Goal: Information Seeking & Learning: Learn about a topic

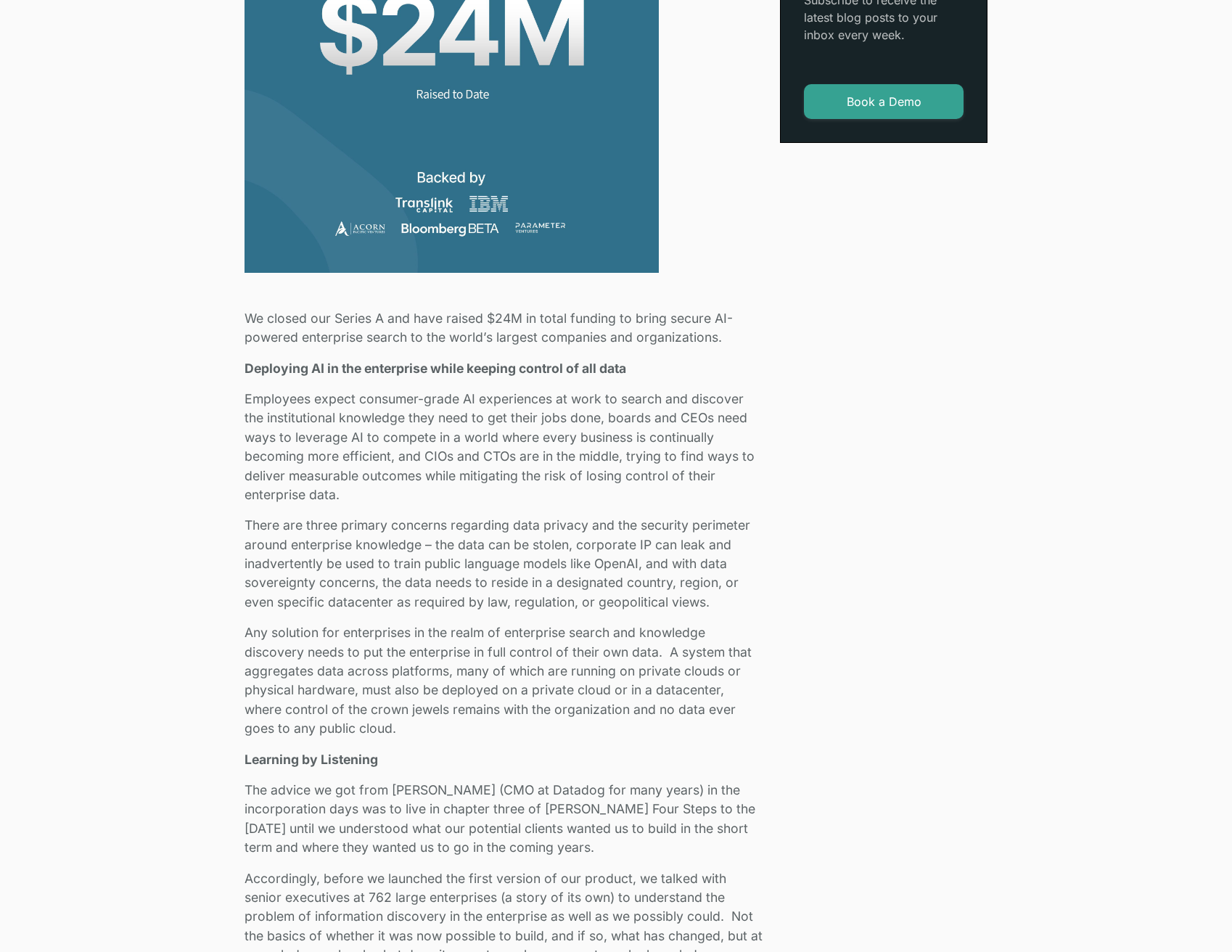
scroll to position [726, 0]
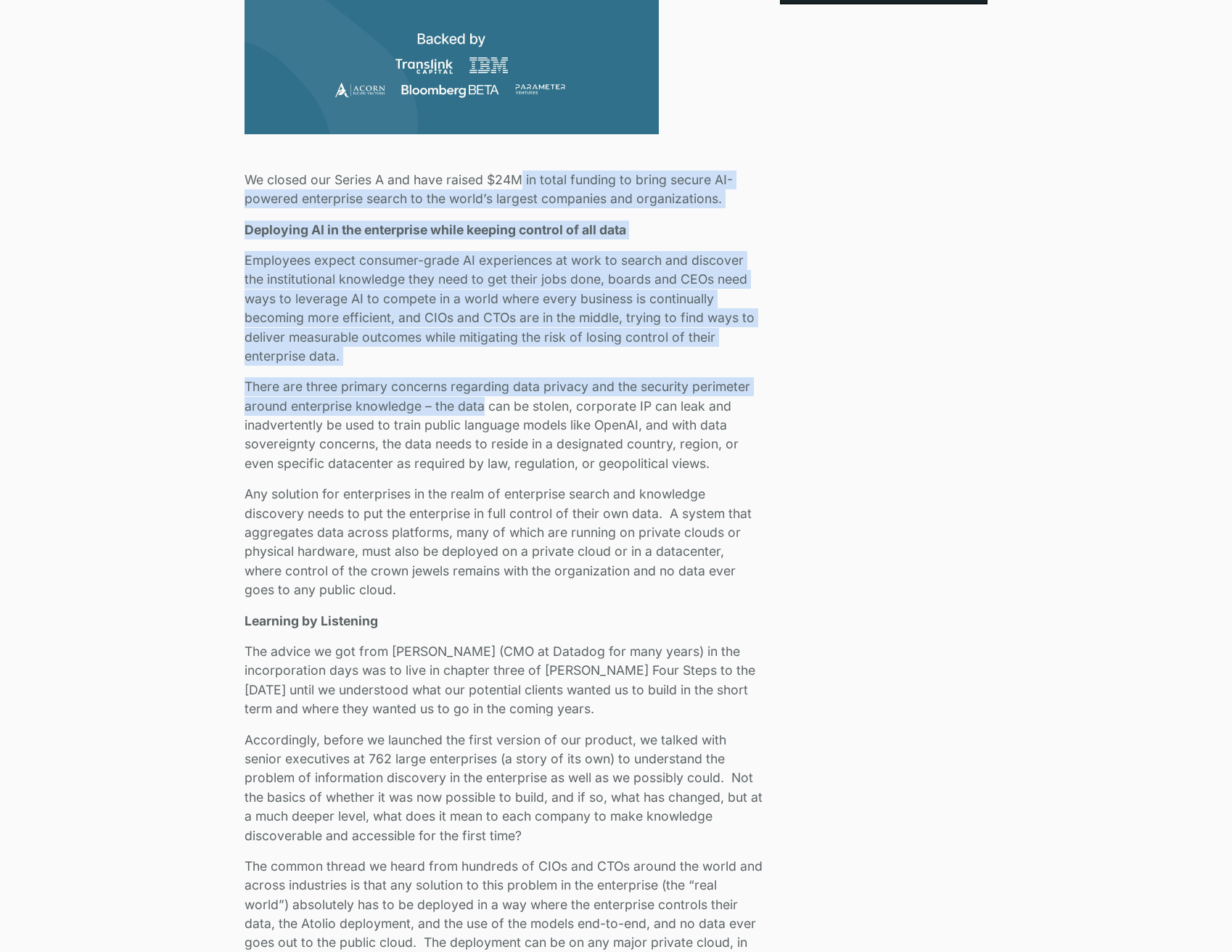
drag, startPoint x: 516, startPoint y: 188, endPoint x: 482, endPoint y: 402, distance: 216.7
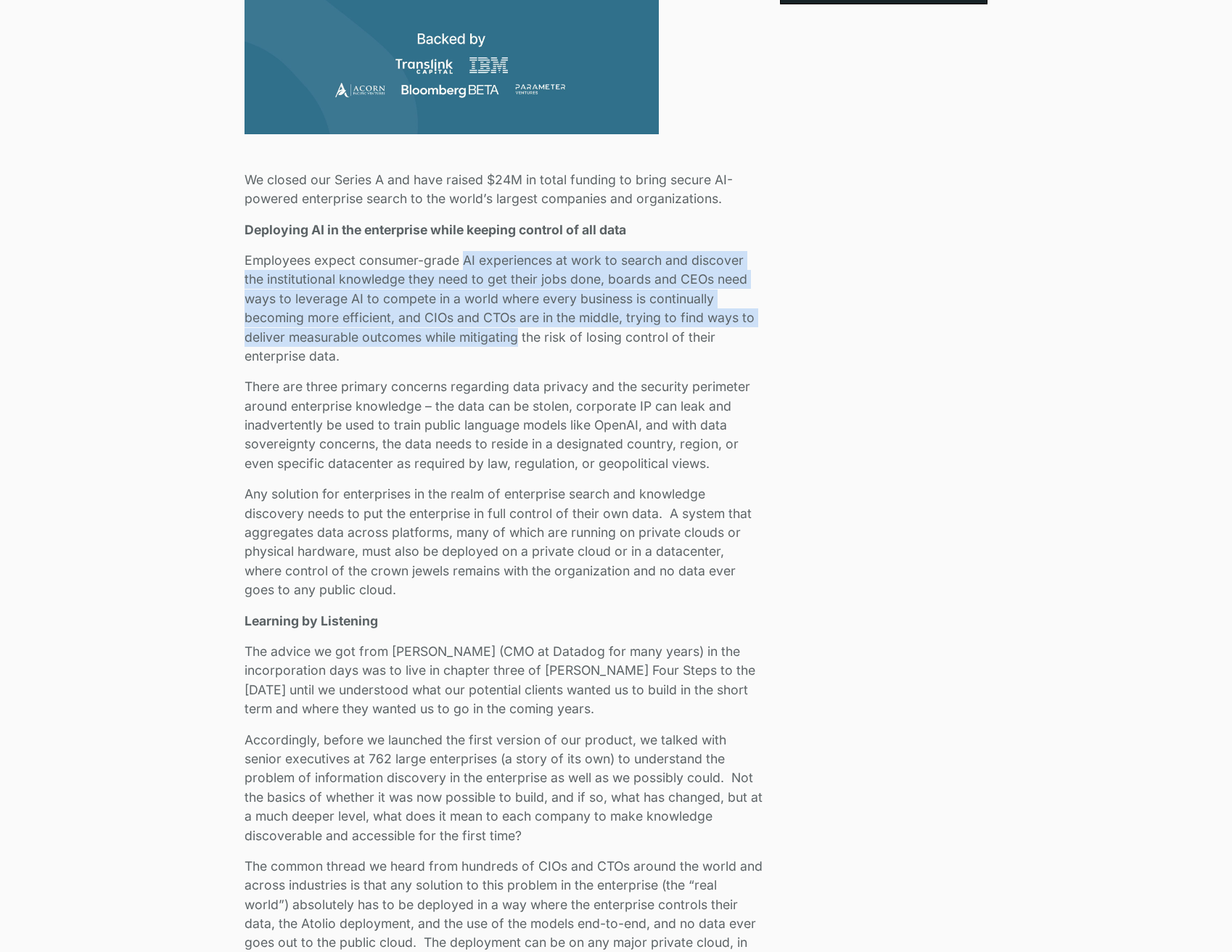
drag, startPoint x: 466, startPoint y: 263, endPoint x: 519, endPoint y: 340, distance: 93.5
click at [519, 340] on p "Employees expect consumer-grade AI experiences at work to search and discover t…" at bounding box center [504, 307] width 518 height 114
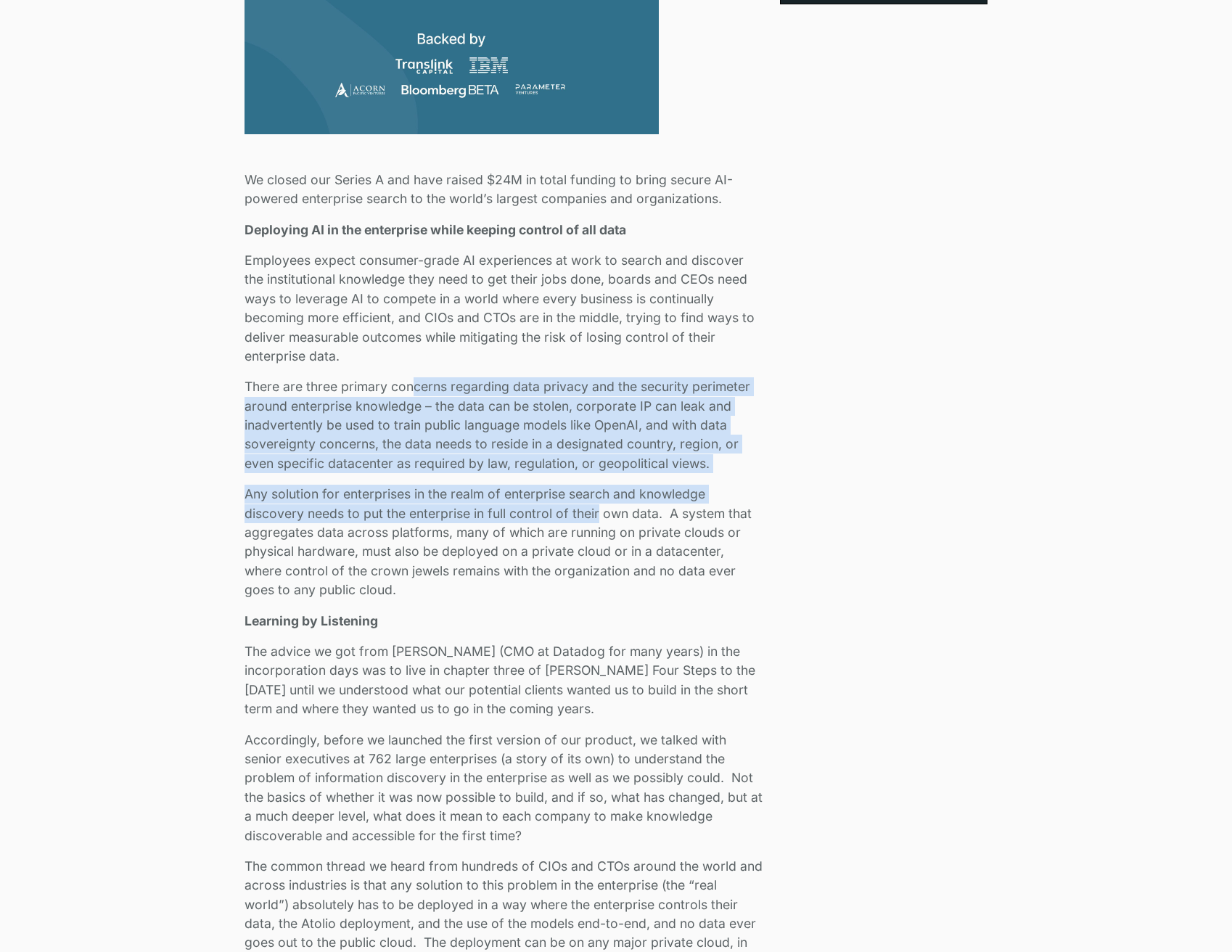
drag, startPoint x: 452, startPoint y: 410, endPoint x: 599, endPoint y: 515, distance: 180.6
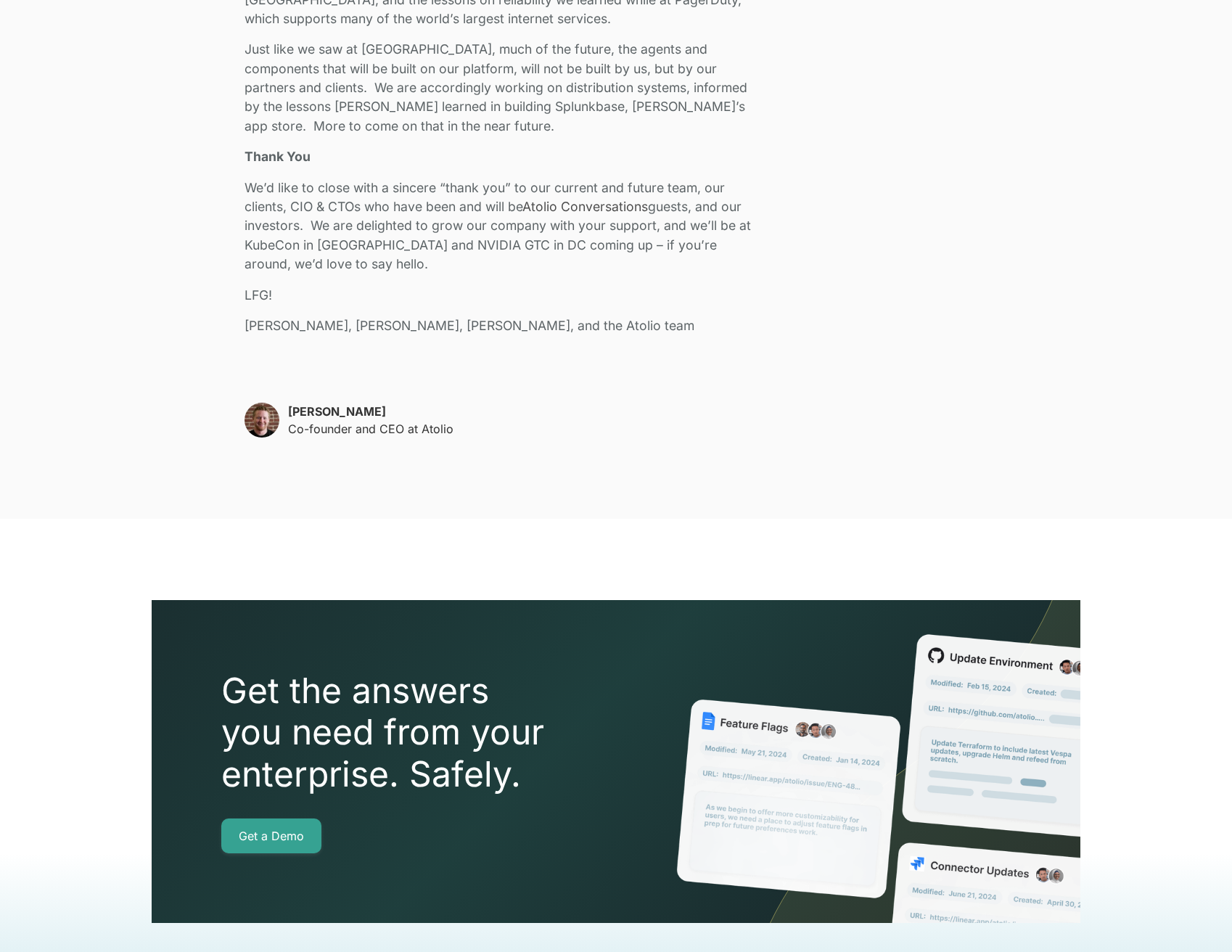
scroll to position [2178, 0]
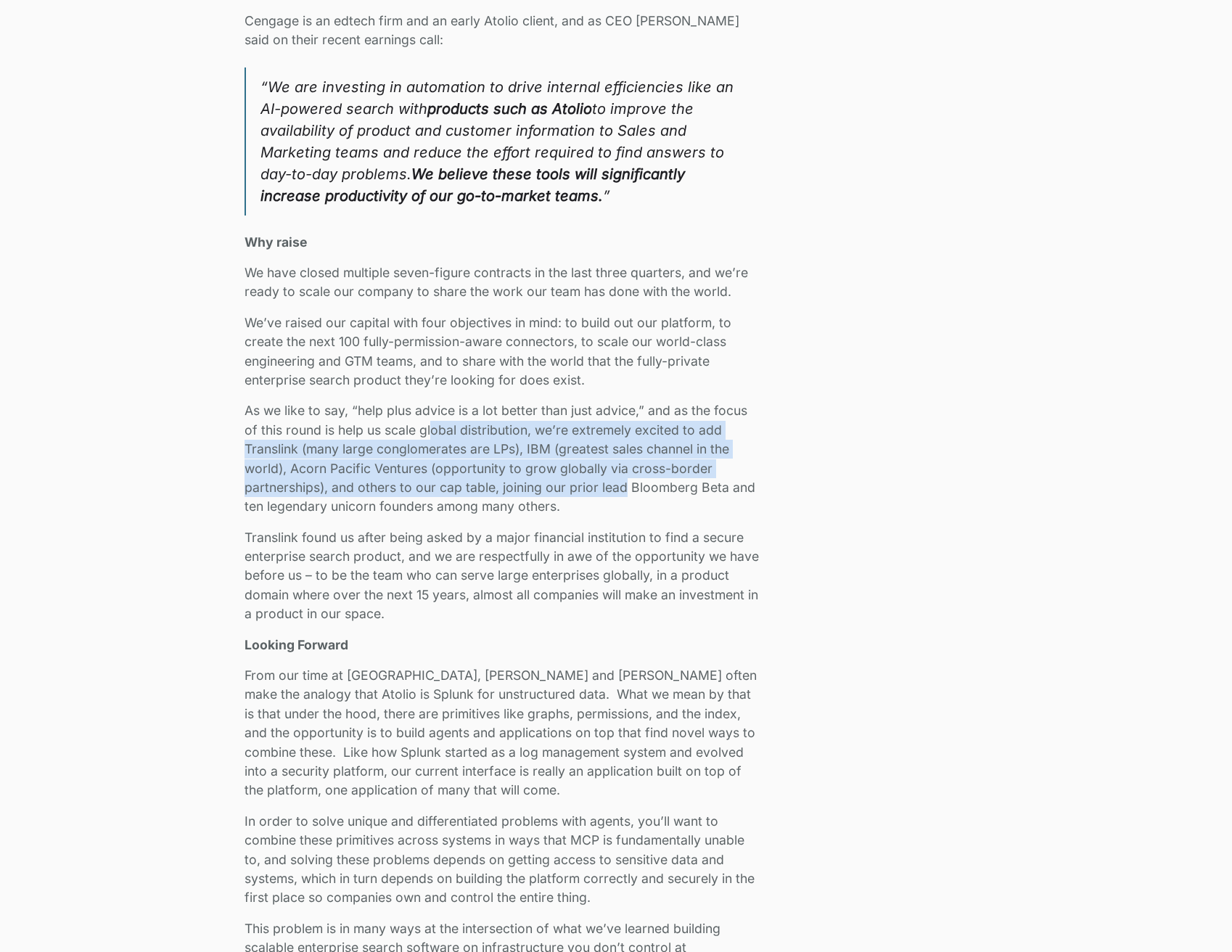
drag, startPoint x: 479, startPoint y: 431, endPoint x: 626, endPoint y: 491, distance: 158.8
click at [626, 491] on p "As we like to say, “help plus advice is a lot better than just advice,” and as …" at bounding box center [504, 458] width 518 height 114
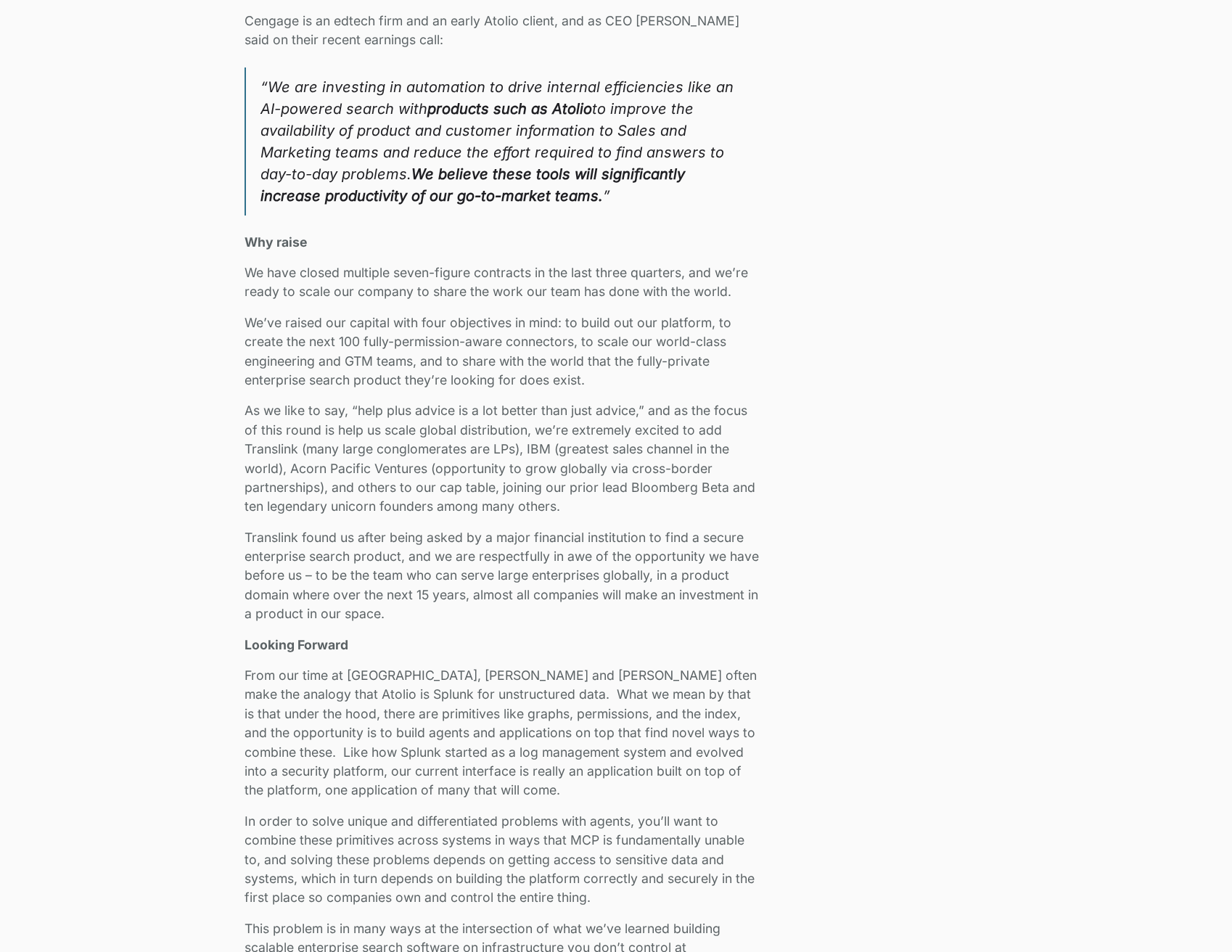
click at [705, 522] on div "We closed our Series A and have raised $24M in total funding to bring secure AI…" at bounding box center [504, 26] width 518 height 2615
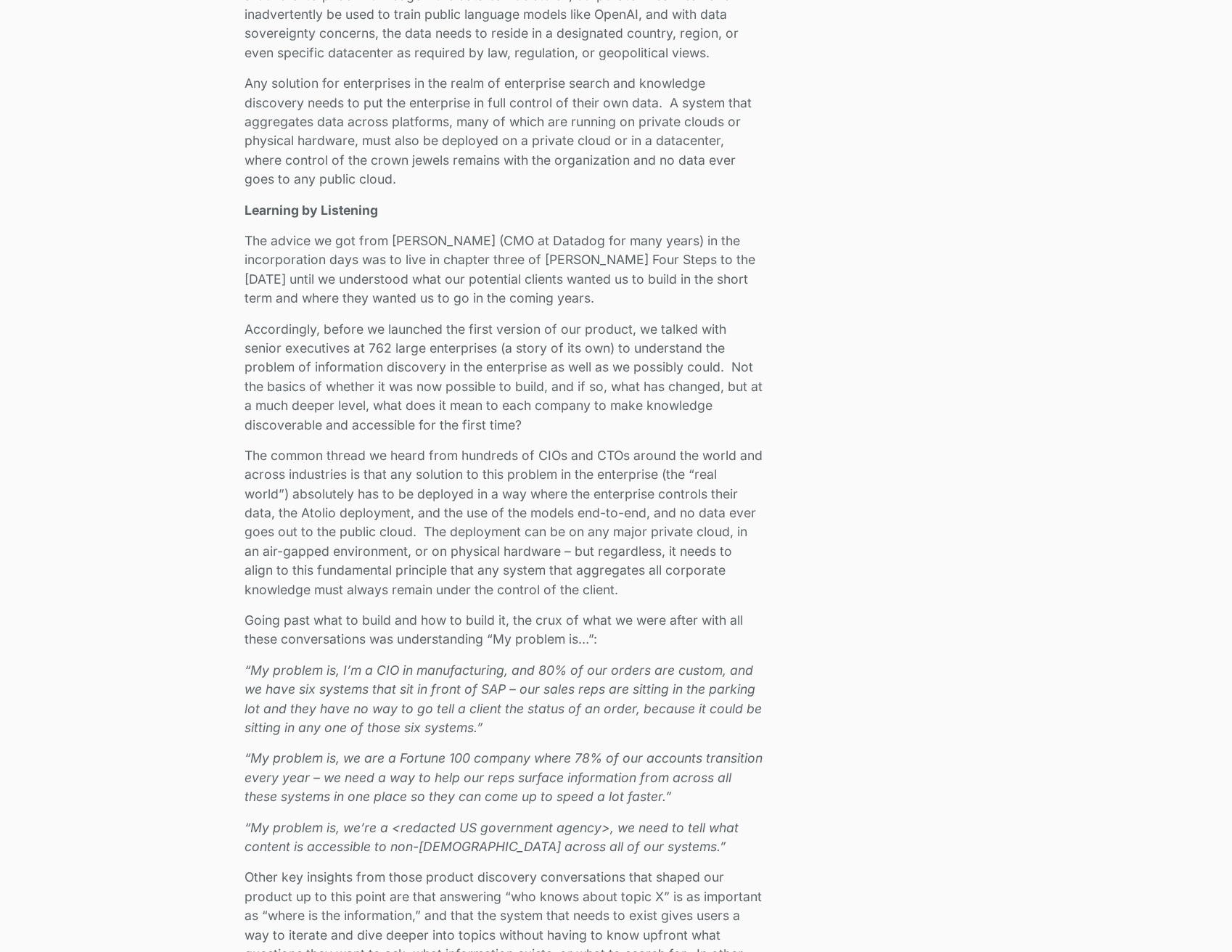
scroll to position [726, 0]
